Goal: Navigation & Orientation: Go to known website

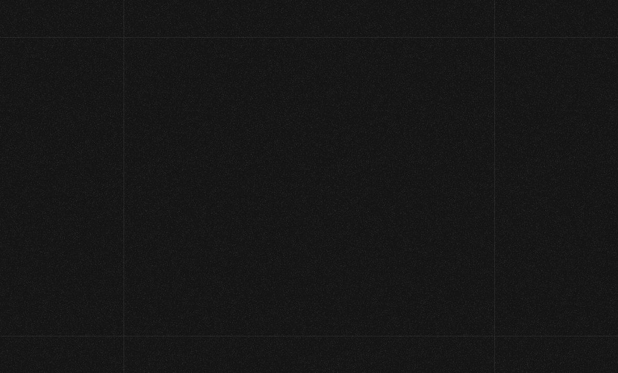
scroll to position [56, 0]
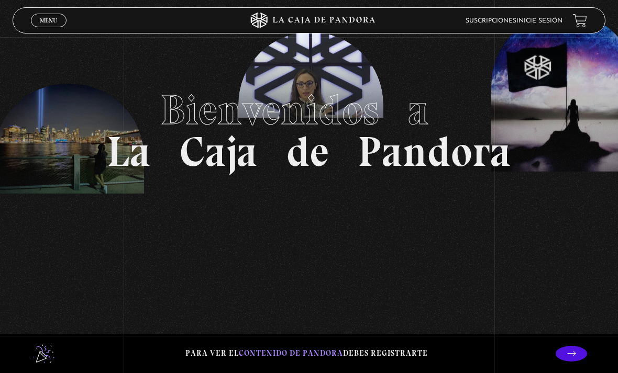
click at [553, 22] on link "Inicie sesión" at bounding box center [539, 21] width 46 height 6
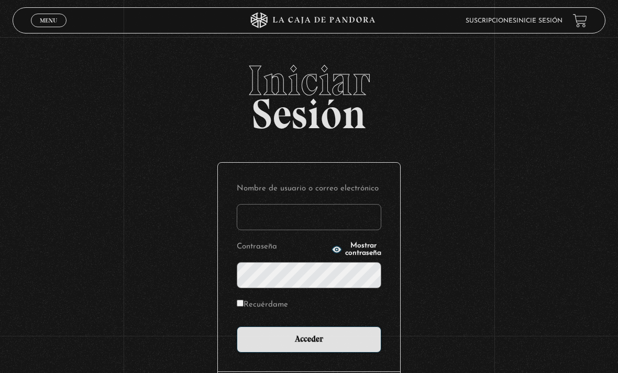
click at [285, 226] on input "Nombre de usuario o correo electrónico" at bounding box center [309, 217] width 144 height 26
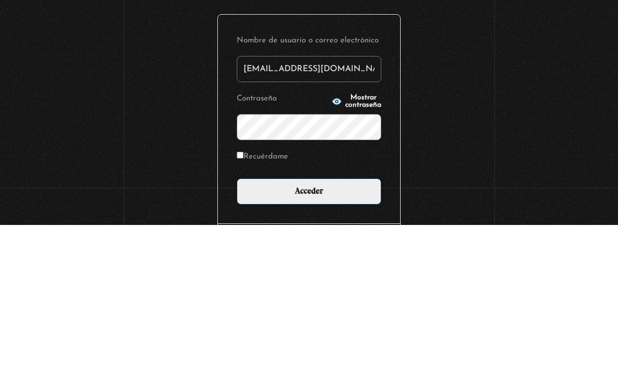
type input "[EMAIL_ADDRESS][DOMAIN_NAME]"
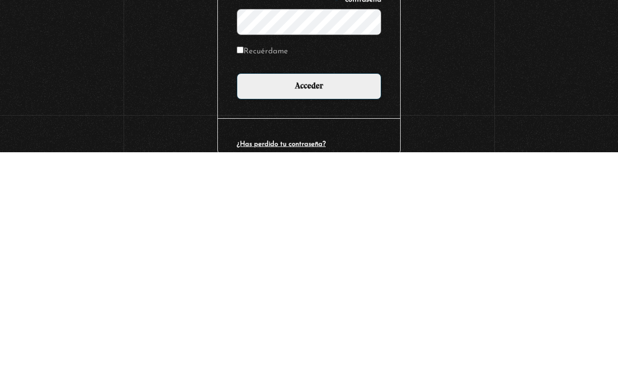
scroll to position [36, 0]
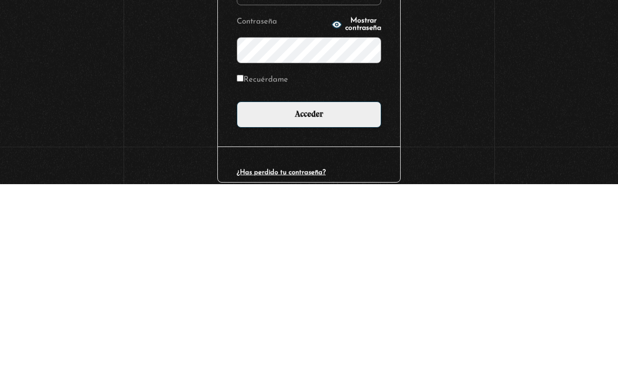
click at [332, 210] on icon "button" at bounding box center [336, 213] width 9 height 7
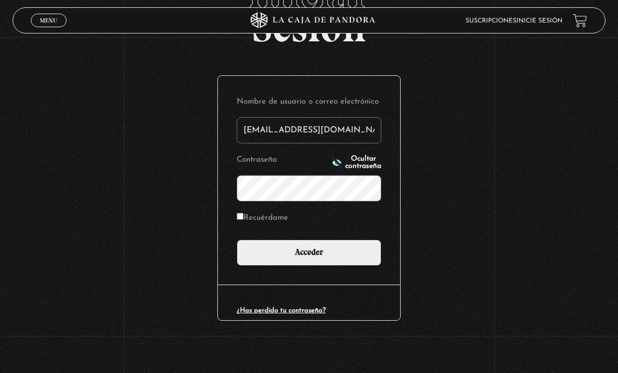
click at [323, 256] on input "Acceder" at bounding box center [309, 253] width 144 height 26
